Goal: Complete application form: Complete application form

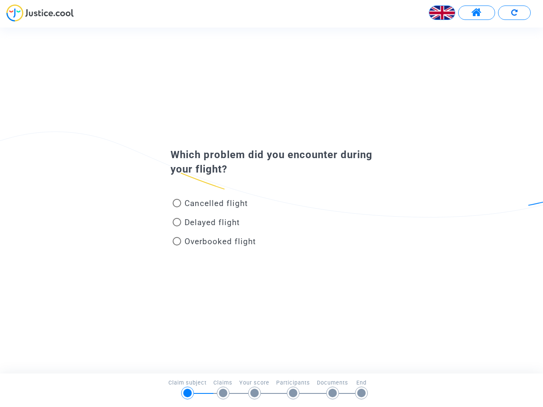
click at [442, 13] on img at bounding box center [441, 12] width 25 height 25
click at [476, 13] on span at bounding box center [476, 12] width 11 height 11
click at [514, 13] on div at bounding box center [271, 15] width 543 height 23
click at [271, 200] on div "Cancelled flight" at bounding box center [257, 205] width 187 height 19
click at [210, 205] on span "Cancelled flight" at bounding box center [216, 204] width 63 height 10
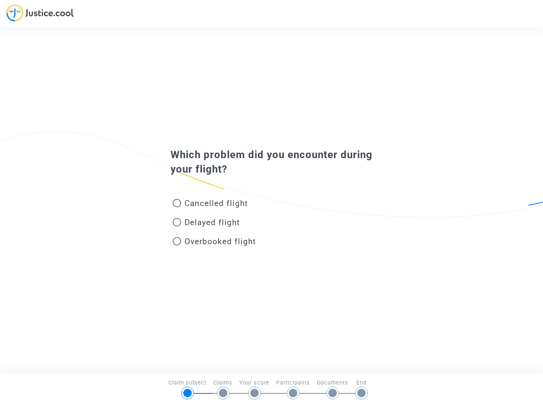
click at [177, 207] on input "Cancelled flight" at bounding box center [176, 207] width 0 height 0
radio input "true"
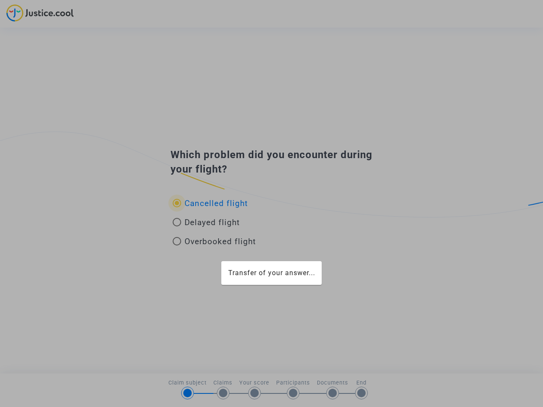
click at [221, 261] on mat-card "Transfer of your answer..." at bounding box center [271, 273] width 101 height 24
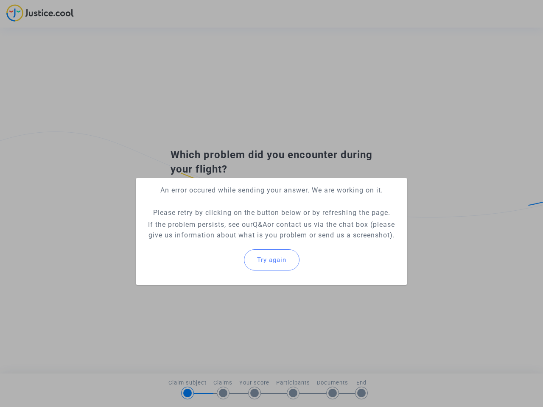
click at [206, 224] on p "If the problem persists, see our Q&A or contact us via the chat box (please giv…" at bounding box center [272, 229] width 258 height 21
click at [206, 222] on p "If the problem persists, see our Q&A or contact us via the chat box (please giv…" at bounding box center [272, 229] width 258 height 21
click at [214, 243] on div "Try again" at bounding box center [272, 260] width 258 height 36
click at [214, 241] on mat-card "An error occured while sending your answer. We are working on it. Please retry …" at bounding box center [271, 231] width 271 height 107
